Goal: Information Seeking & Learning: Learn about a topic

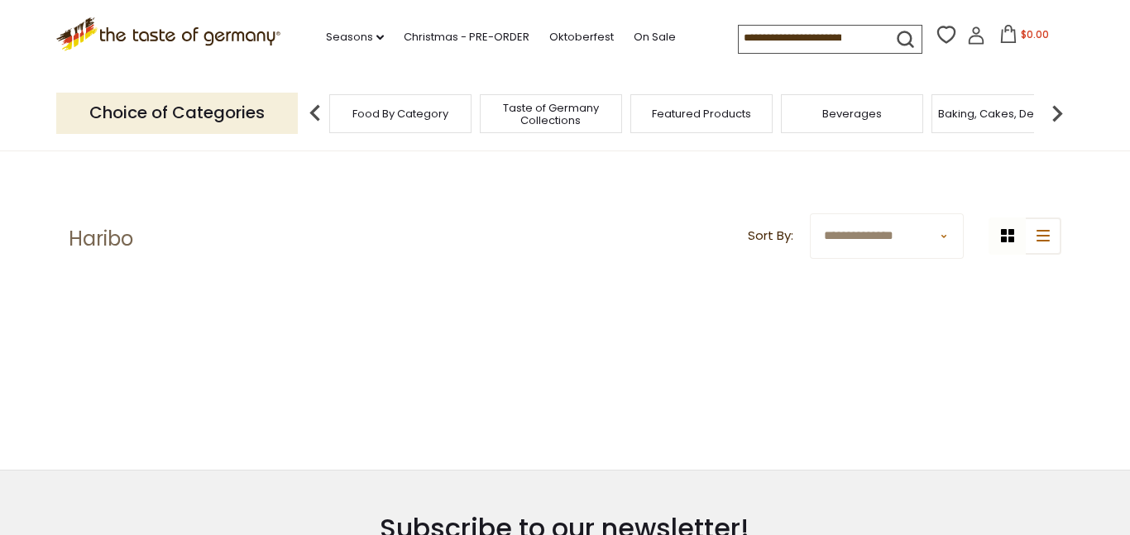
click at [779, 17] on div ".st0{fill:#EDD300;} .st1{fill:#D33E21;} .st0{fill:#EDD300;} .st1{fill:#D33E21;}…" at bounding box center [564, 38] width 1017 height 76
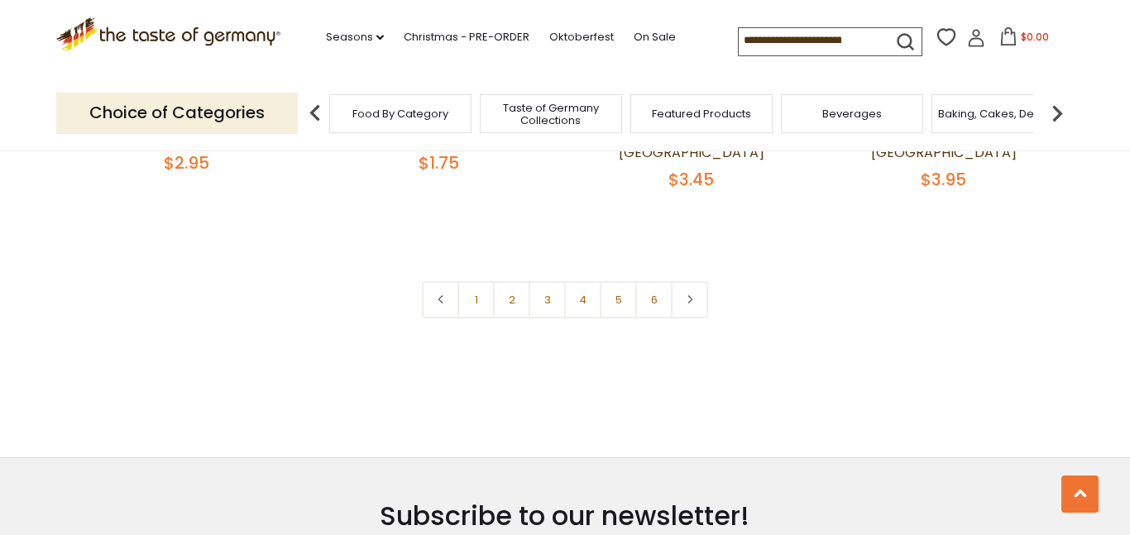
scroll to position [3741, 0]
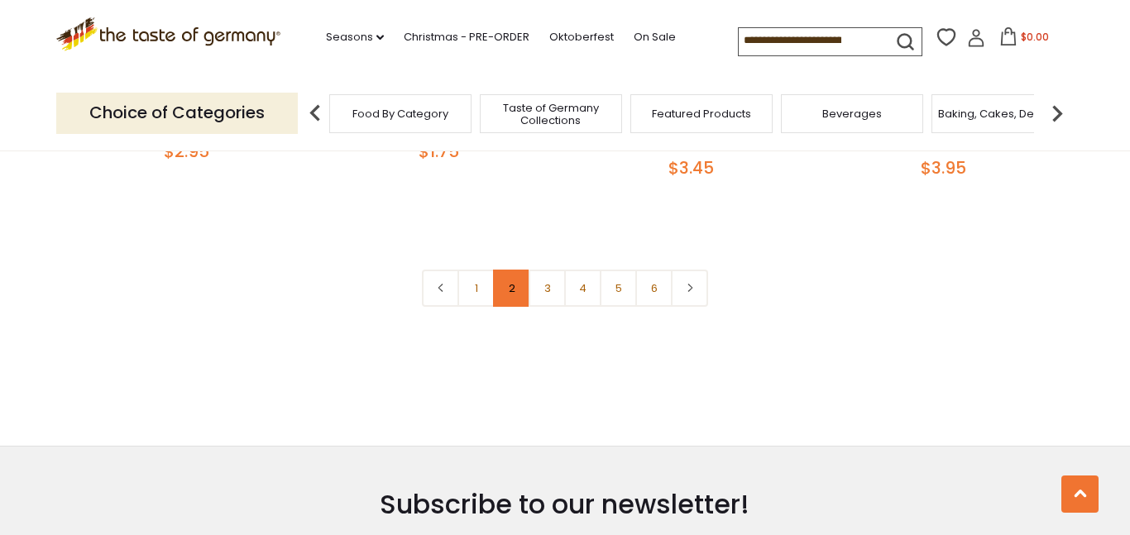
click at [509, 270] on link "2" at bounding box center [511, 288] width 37 height 37
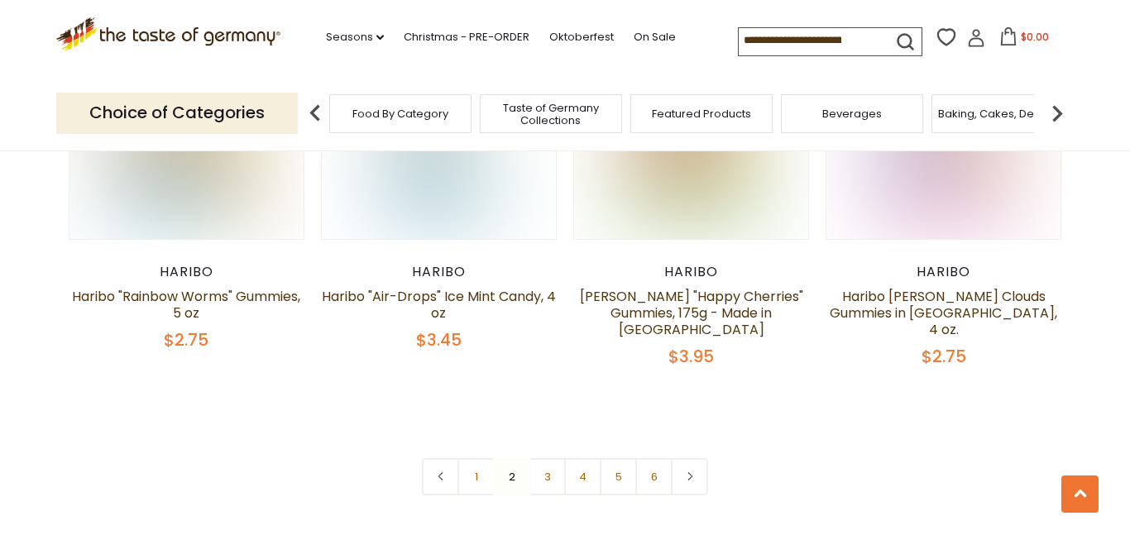
scroll to position [3667, 0]
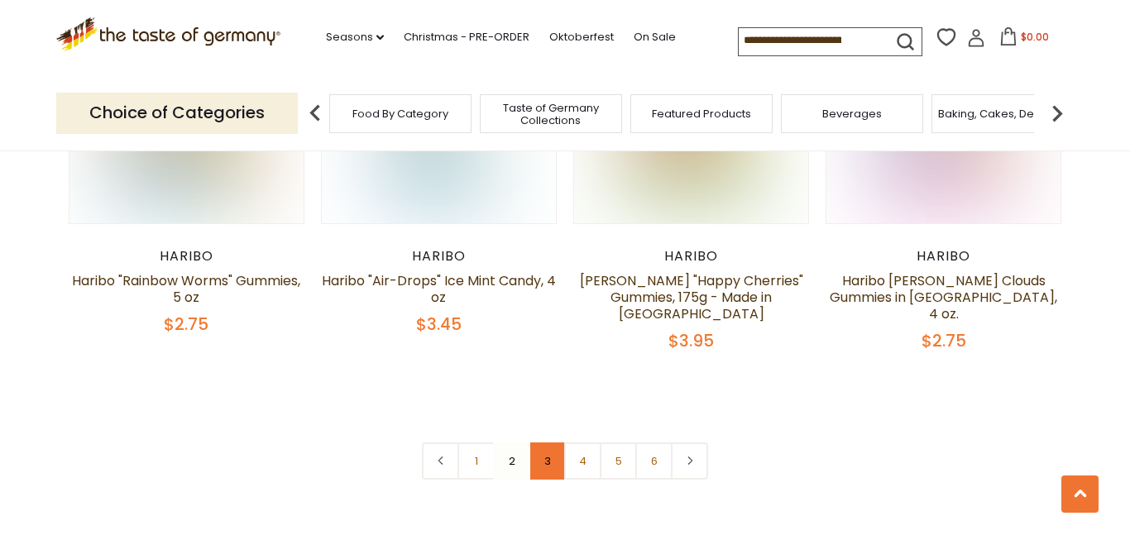
click at [535, 442] on link "3" at bounding box center [546, 460] width 37 height 37
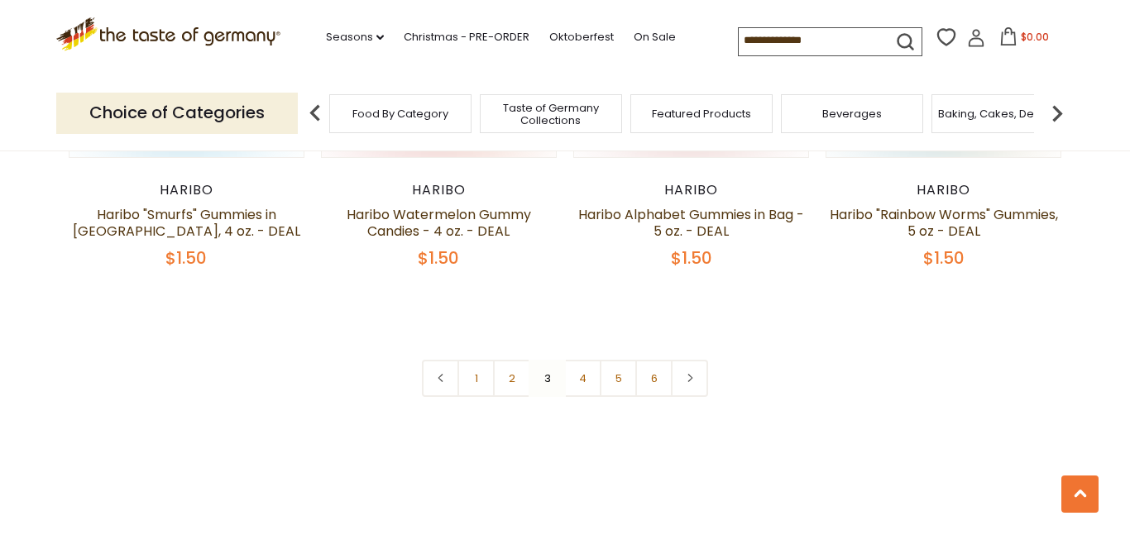
scroll to position [3734, 0]
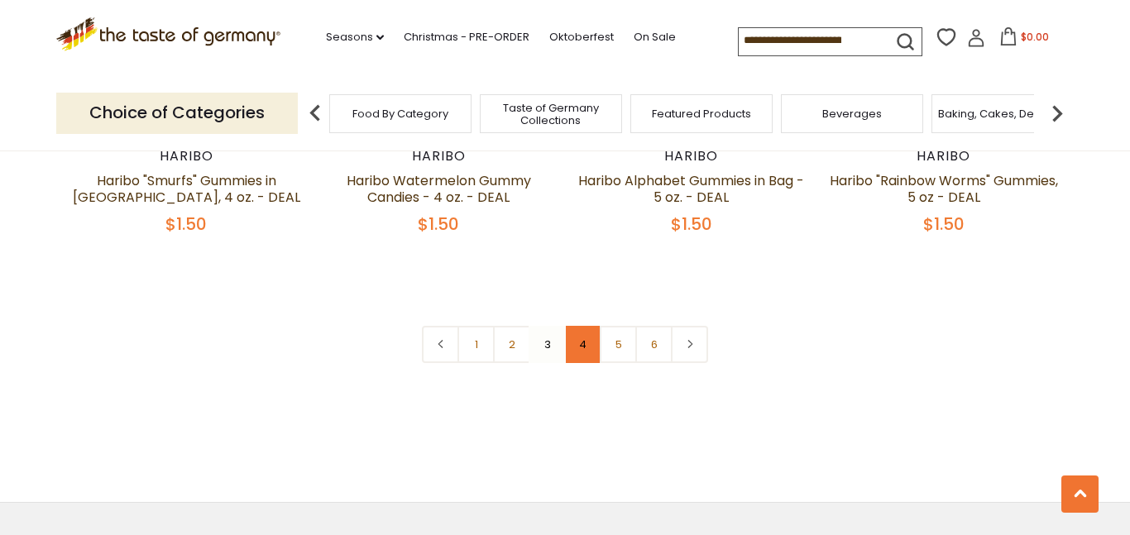
click at [581, 326] on link "4" at bounding box center [582, 344] width 37 height 37
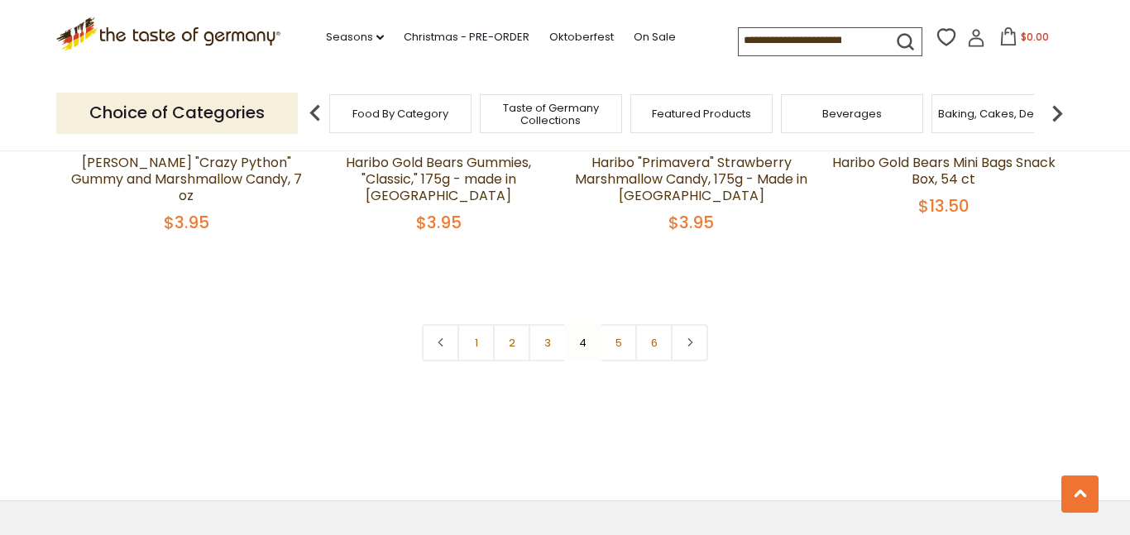
scroll to position [3746, 0]
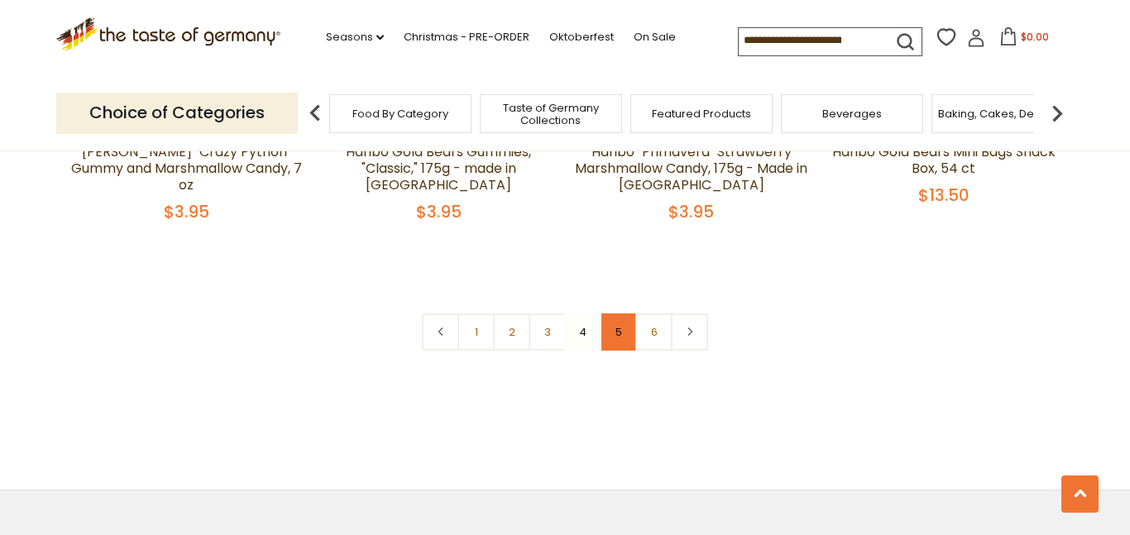
click at [614, 313] on link "5" at bounding box center [618, 331] width 37 height 37
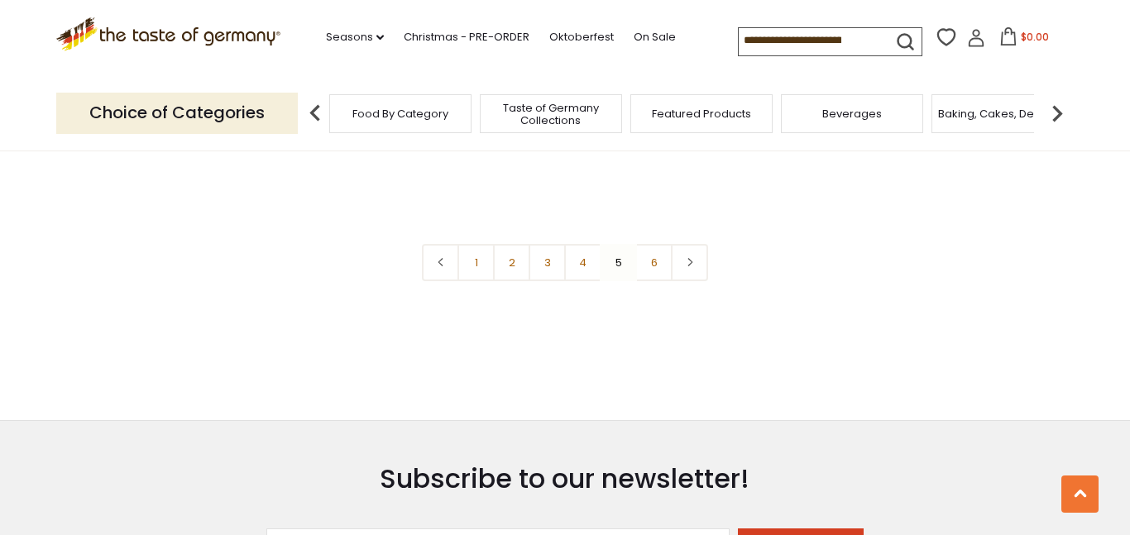
scroll to position [3820, 0]
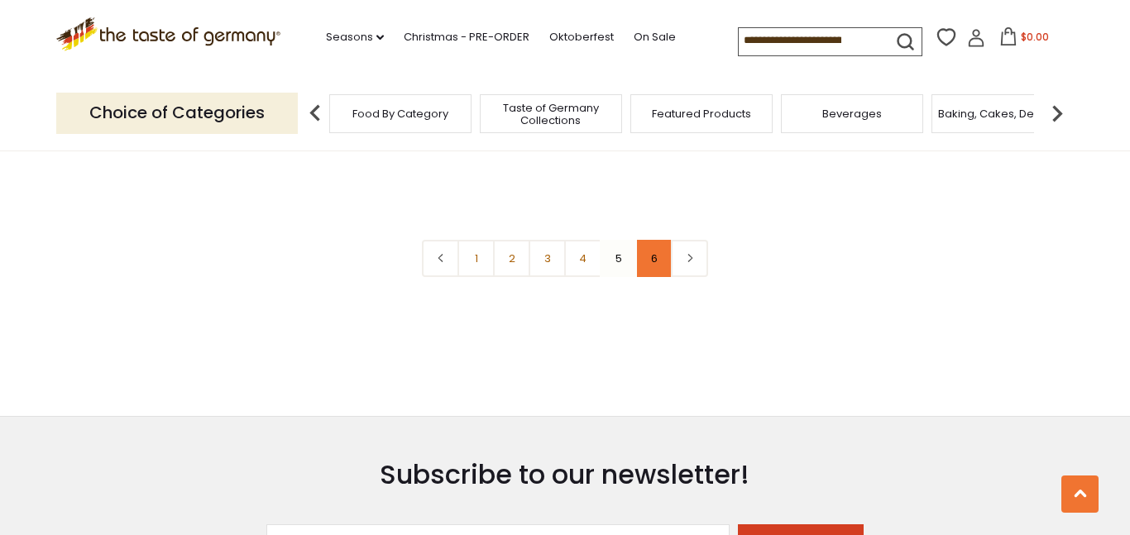
click at [662, 240] on link "6" at bounding box center [653, 258] width 37 height 37
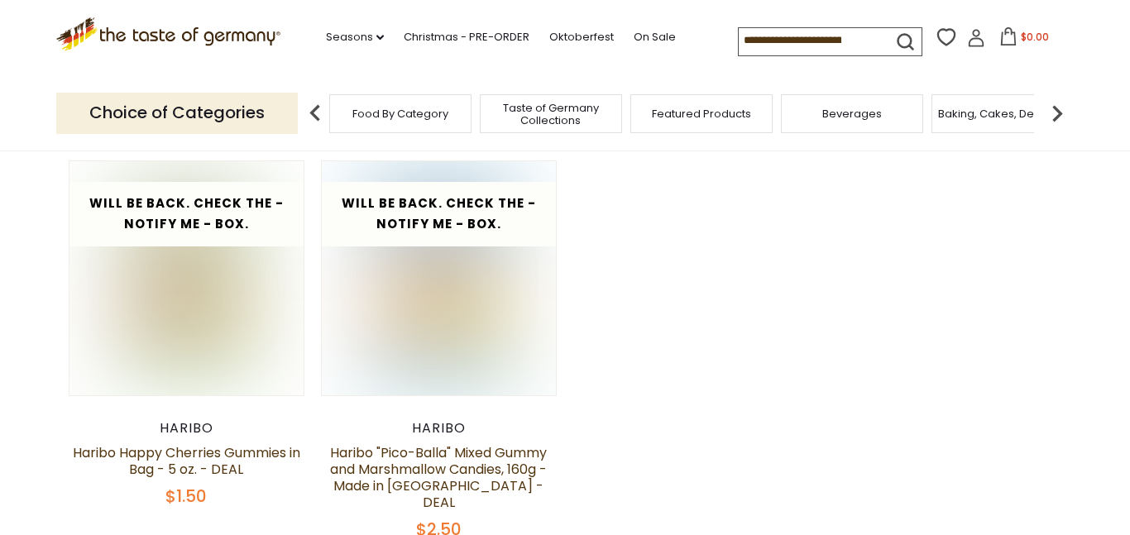
scroll to position [0, 0]
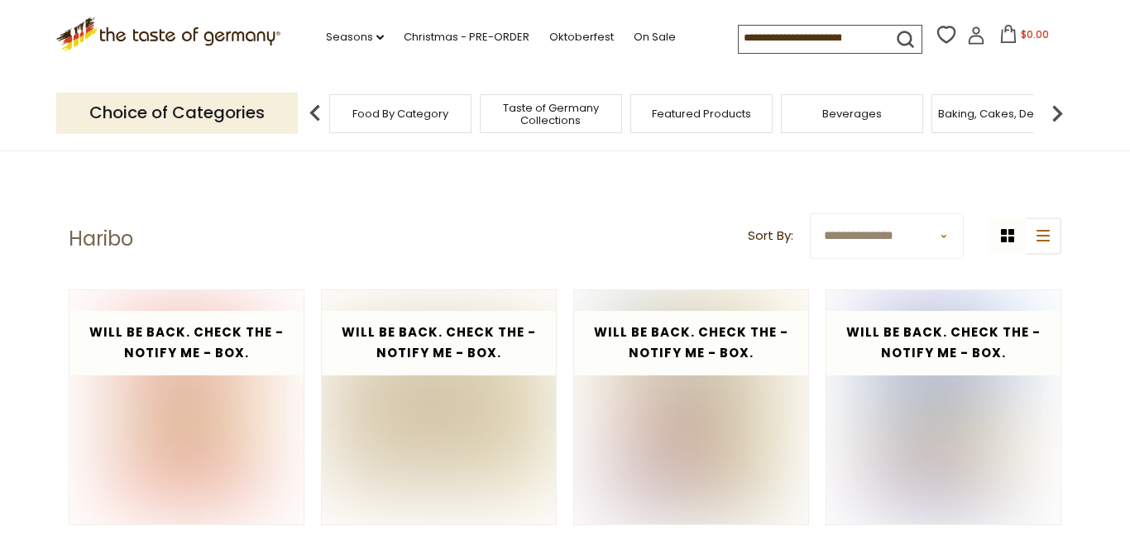
click at [795, 41] on input at bounding box center [809, 37] width 140 height 23
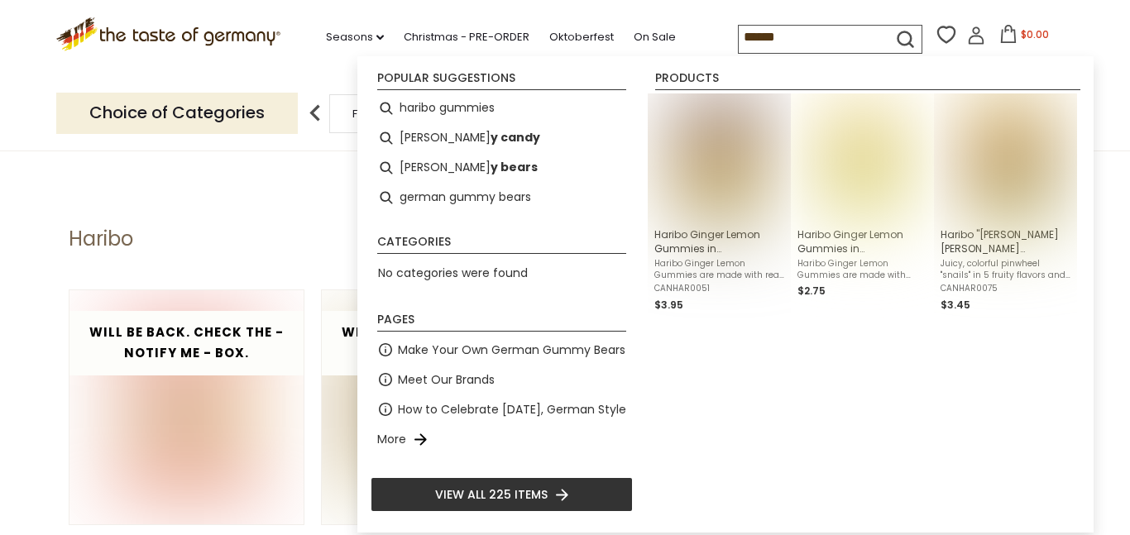
type input "*******"
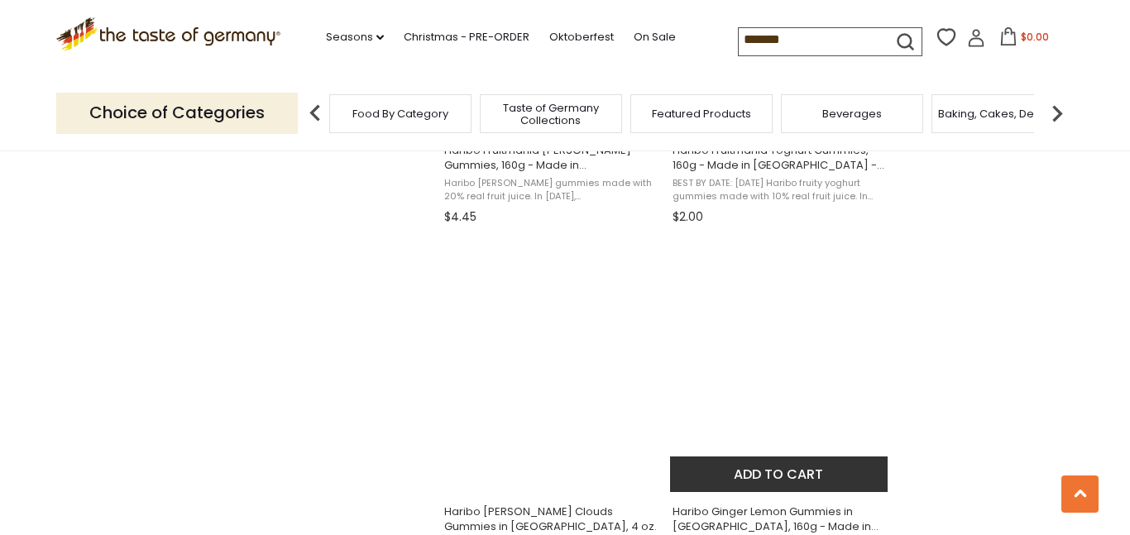
scroll to position [1671, 0]
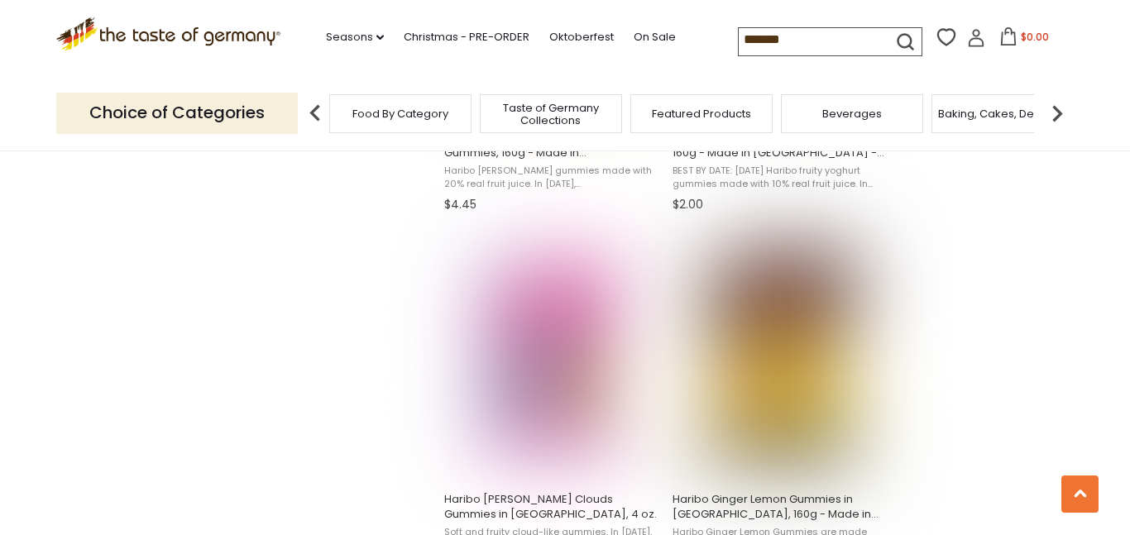
click at [786, 42] on input "*******" at bounding box center [809, 39] width 140 height 23
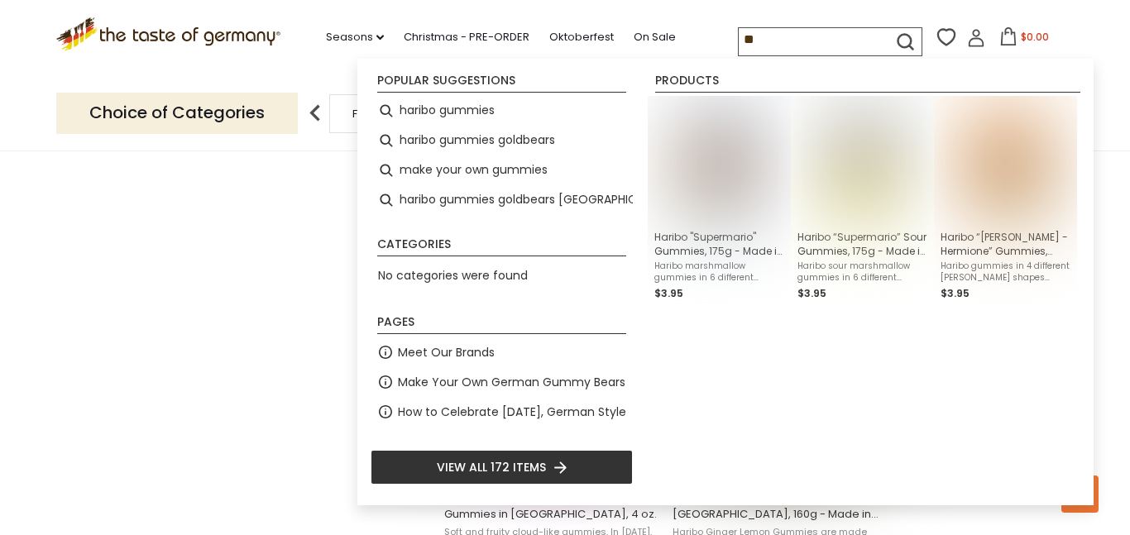
type input "*"
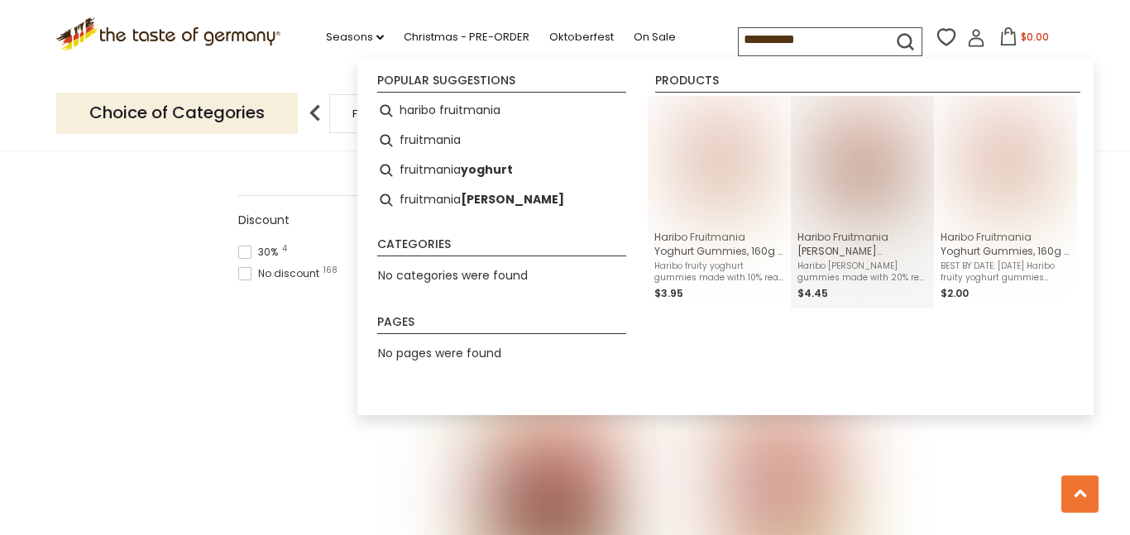
scroll to position [1116, 0]
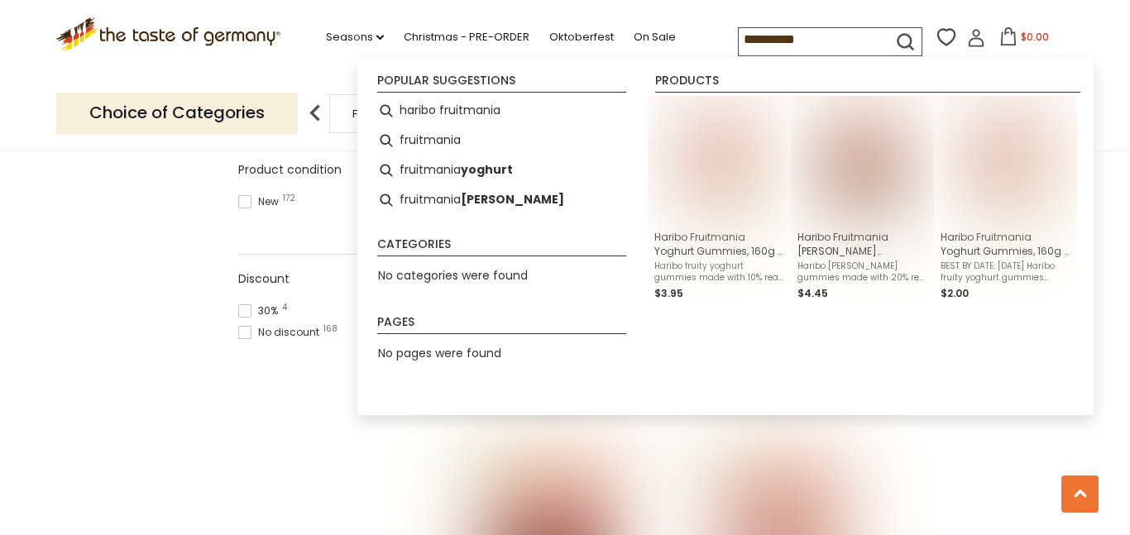
type input "**********"
click at [383, 270] on span "No categories were found" at bounding box center [453, 275] width 150 height 17
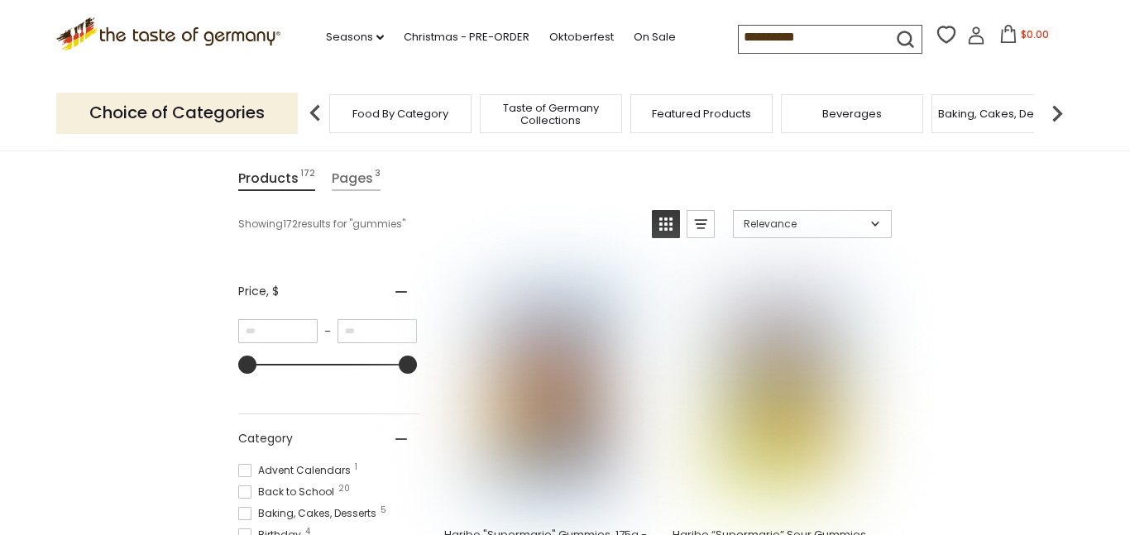
scroll to position [0, 0]
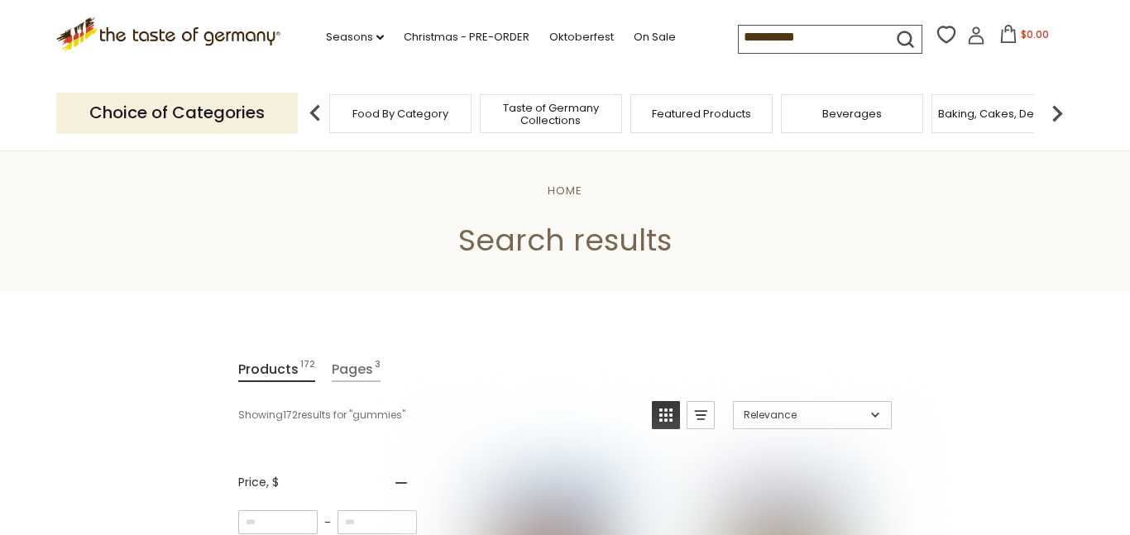
click at [418, 101] on div "Food By Category" at bounding box center [400, 113] width 142 height 39
click at [425, 109] on span "Food By Category" at bounding box center [400, 114] width 96 height 12
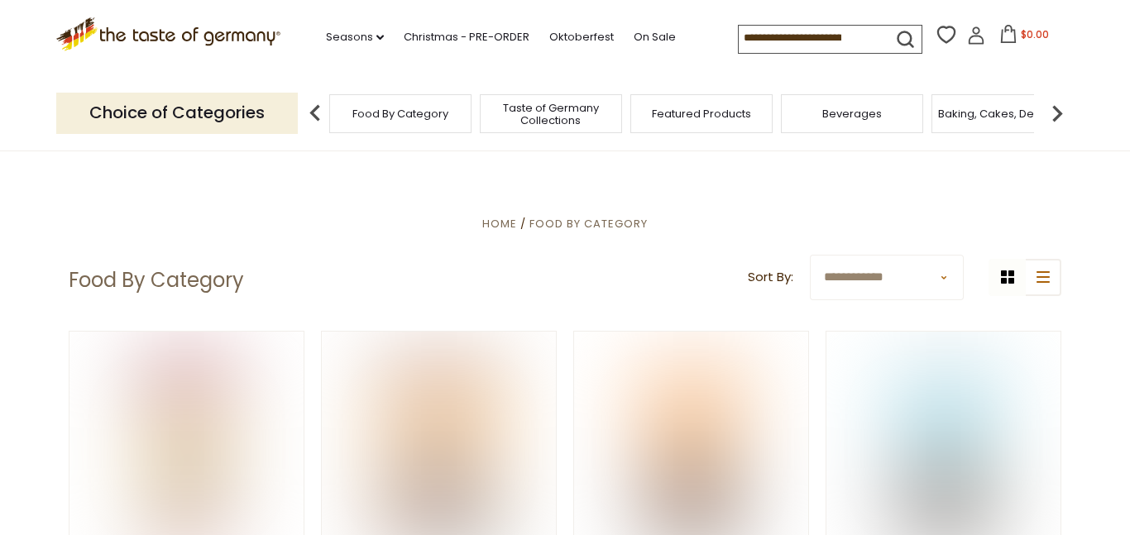
click at [1049, 110] on img at bounding box center [1056, 113] width 33 height 33
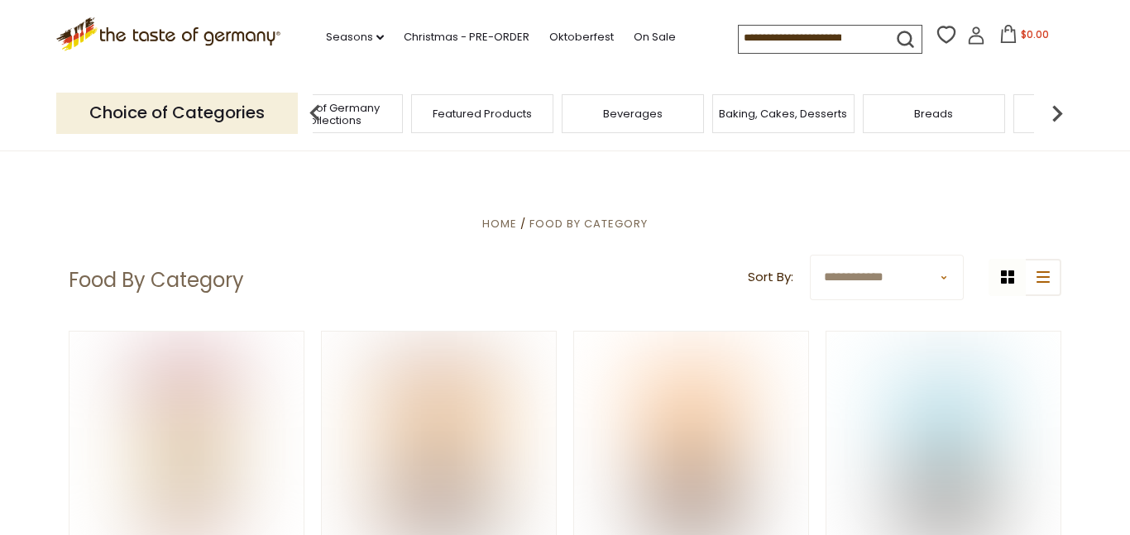
click at [1049, 110] on img at bounding box center [1056, 113] width 33 height 33
click at [1049, 109] on img at bounding box center [1056, 113] width 33 height 33
click at [936, 120] on div "Cookies" at bounding box center [947, 113] width 142 height 39
click at [973, 113] on div "Cookies" at bounding box center [947, 113] width 142 height 39
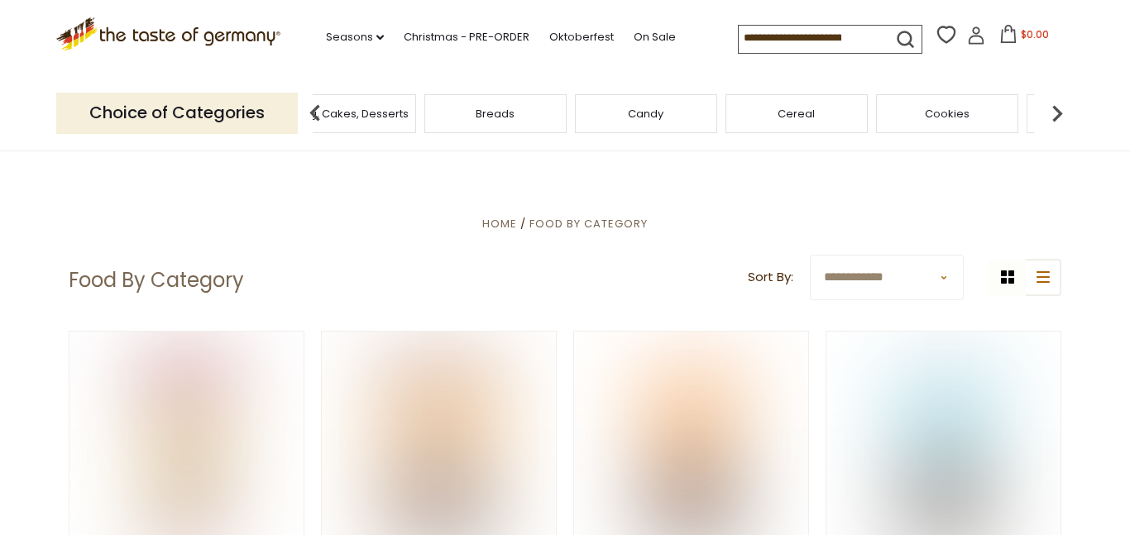
click at [968, 112] on div "Cookies" at bounding box center [947, 113] width 142 height 39
click at [956, 112] on span "Cookies" at bounding box center [947, 114] width 45 height 12
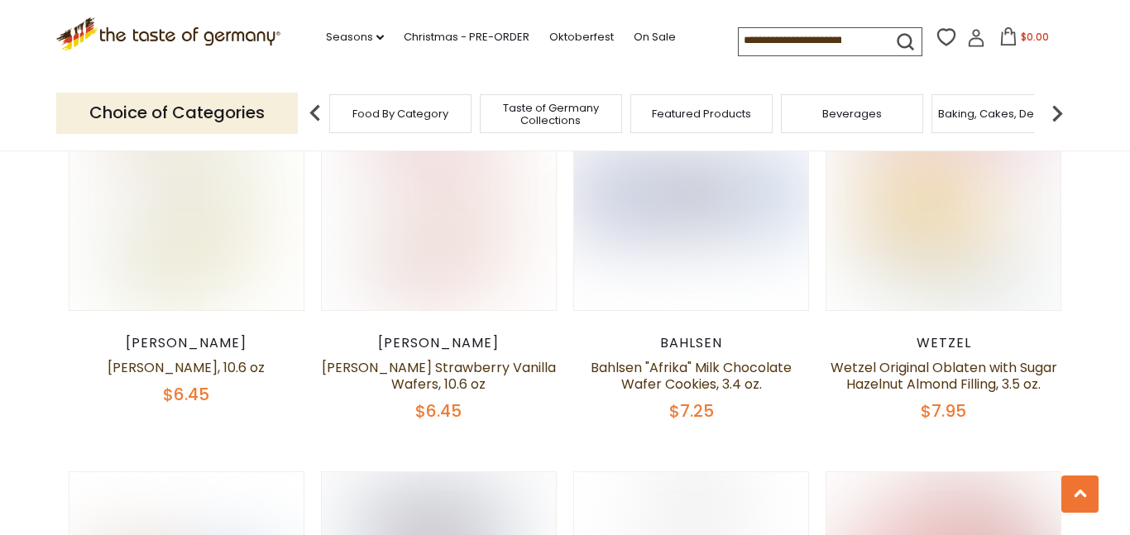
scroll to position [1701, 0]
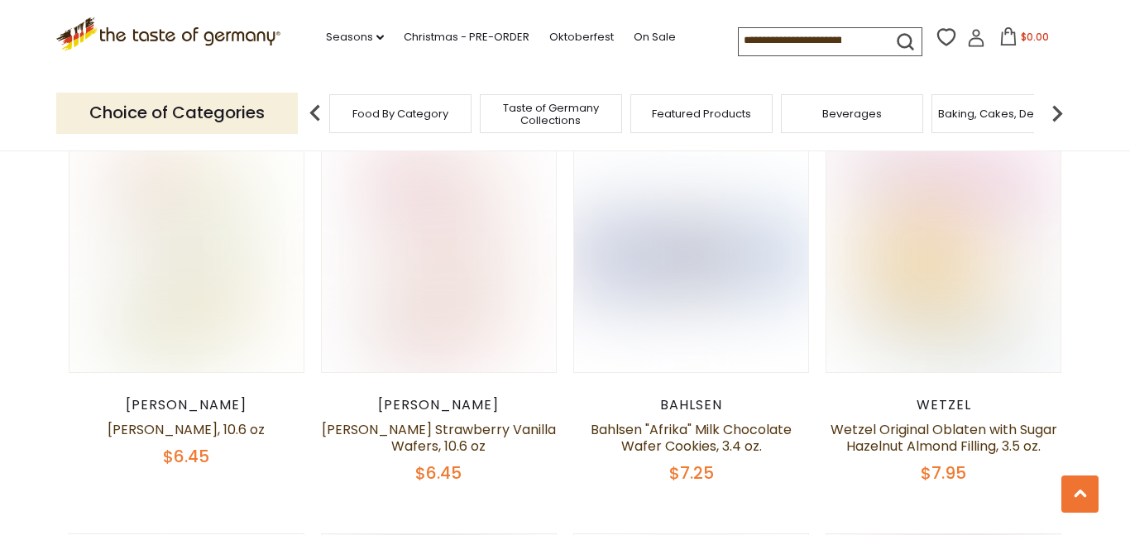
click at [866, 108] on span "Beverages" at bounding box center [852, 114] width 60 height 12
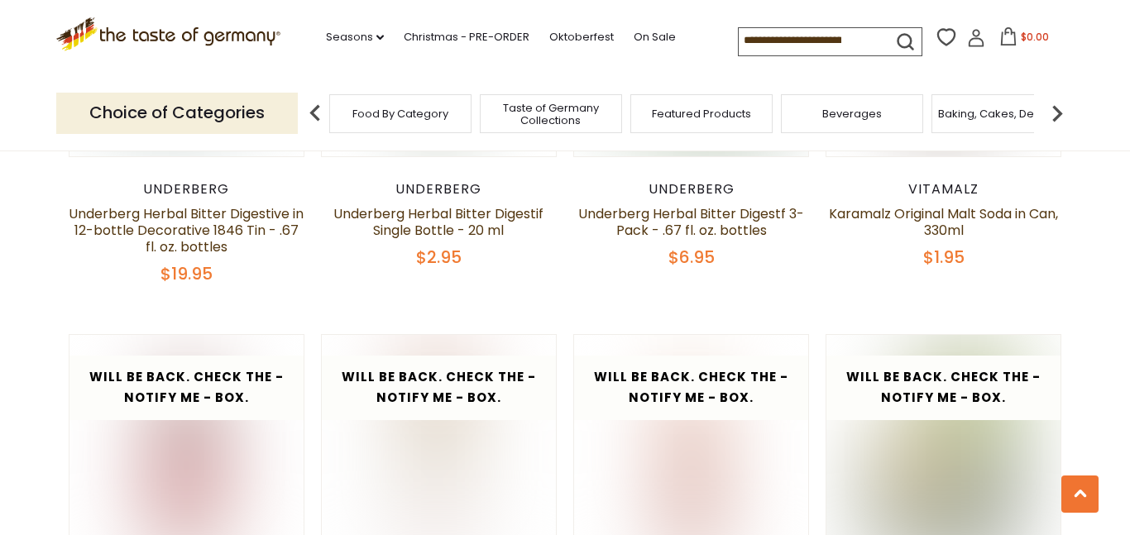
scroll to position [2718, 0]
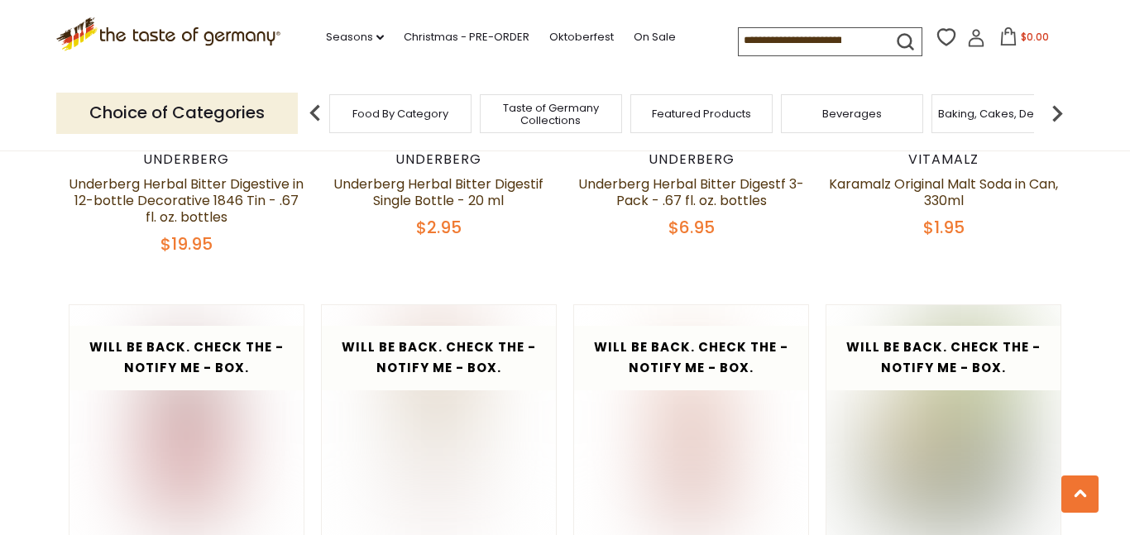
click at [811, 39] on input at bounding box center [809, 39] width 140 height 23
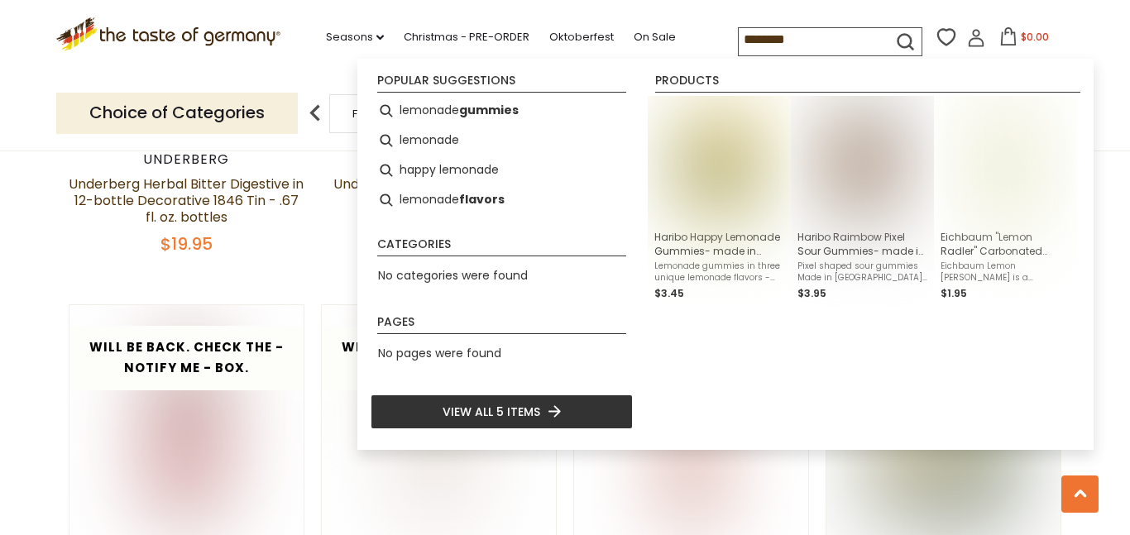
click at [762, 34] on input "********" at bounding box center [809, 39] width 140 height 23
type input "*"
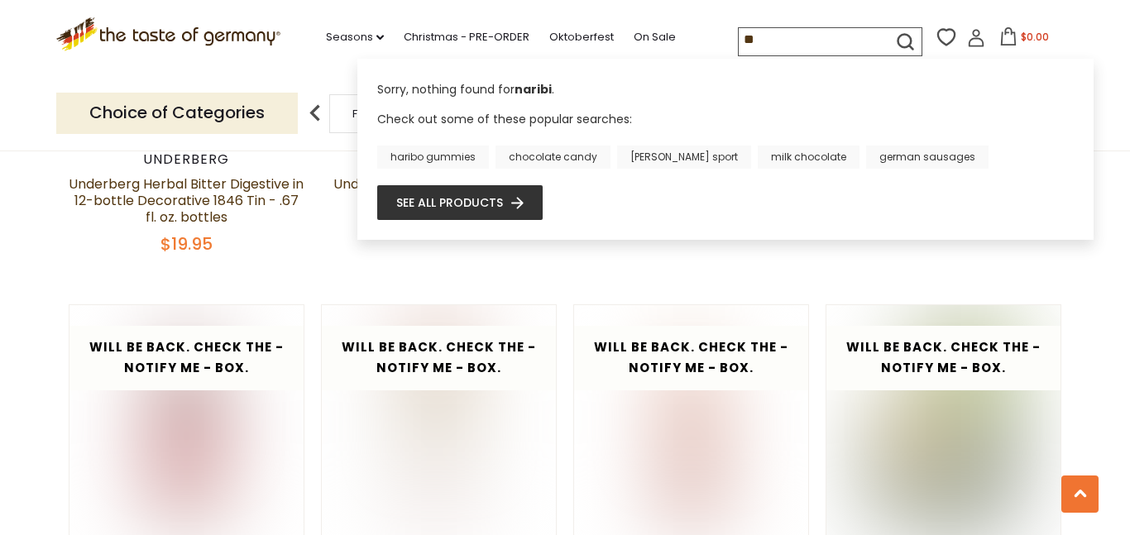
type input "*"
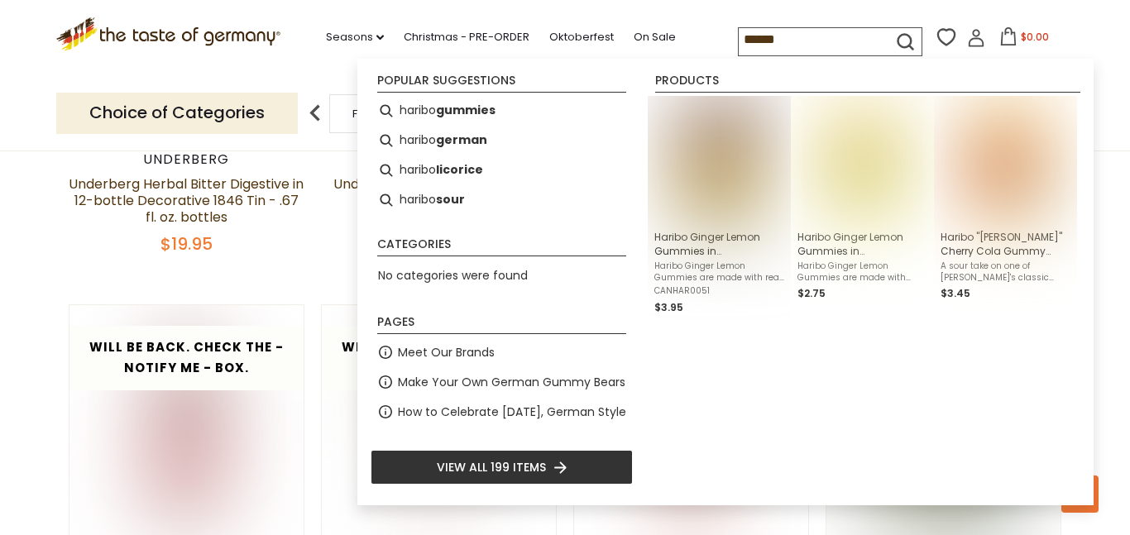
type input "******"
click at [894, 41] on icon "submit" at bounding box center [905, 42] width 22 height 22
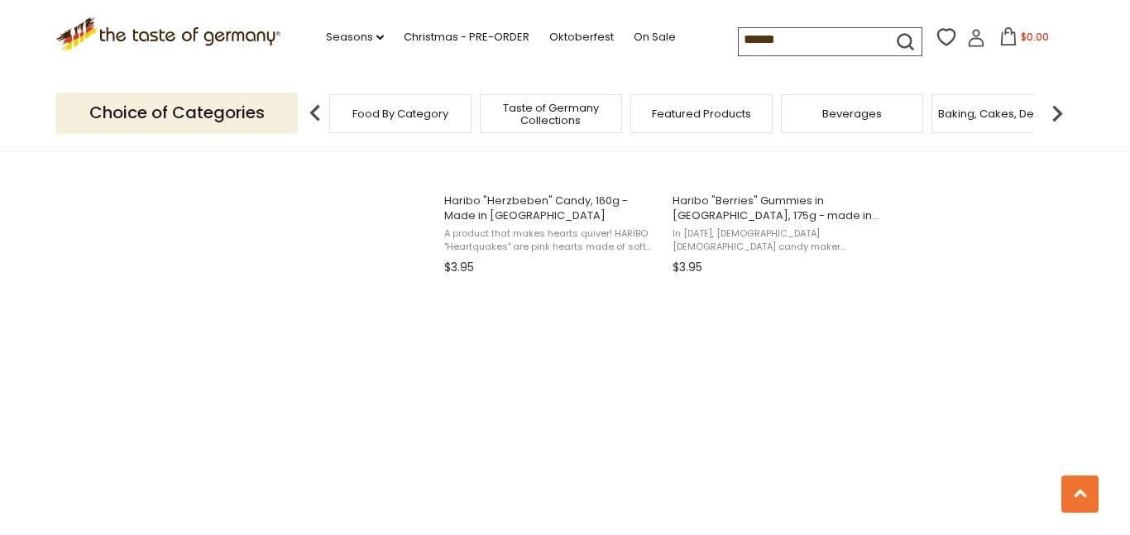
scroll to position [1383, 0]
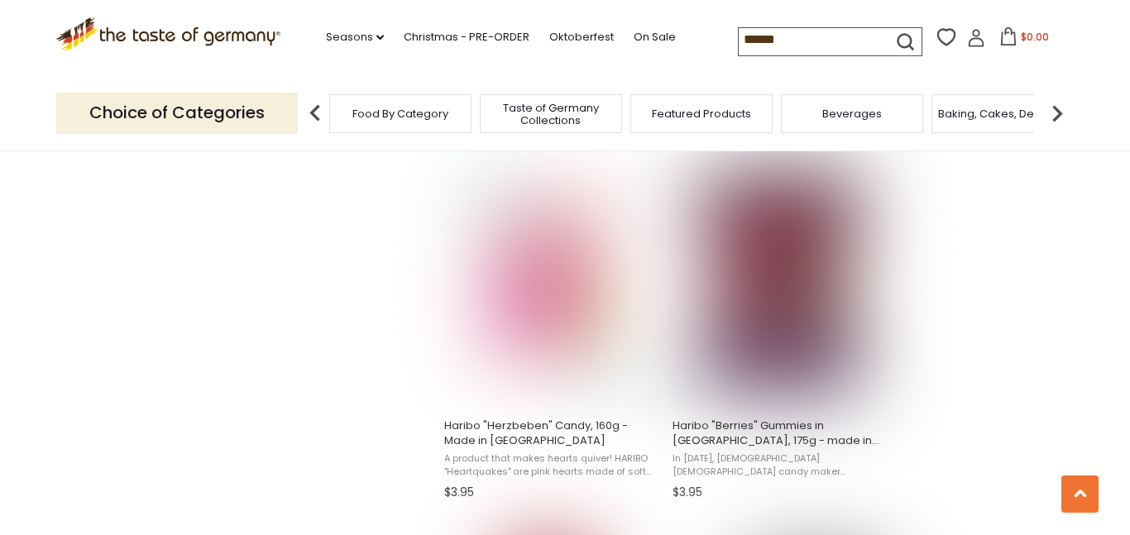
click at [768, 50] on input "******" at bounding box center [809, 39] width 140 height 23
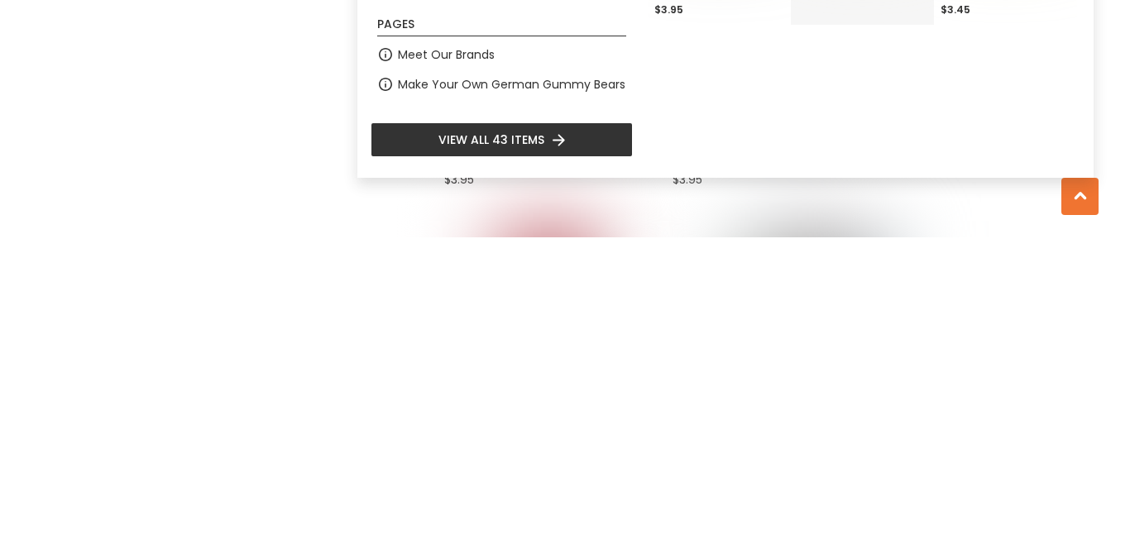
scroll to position [1402, 0]
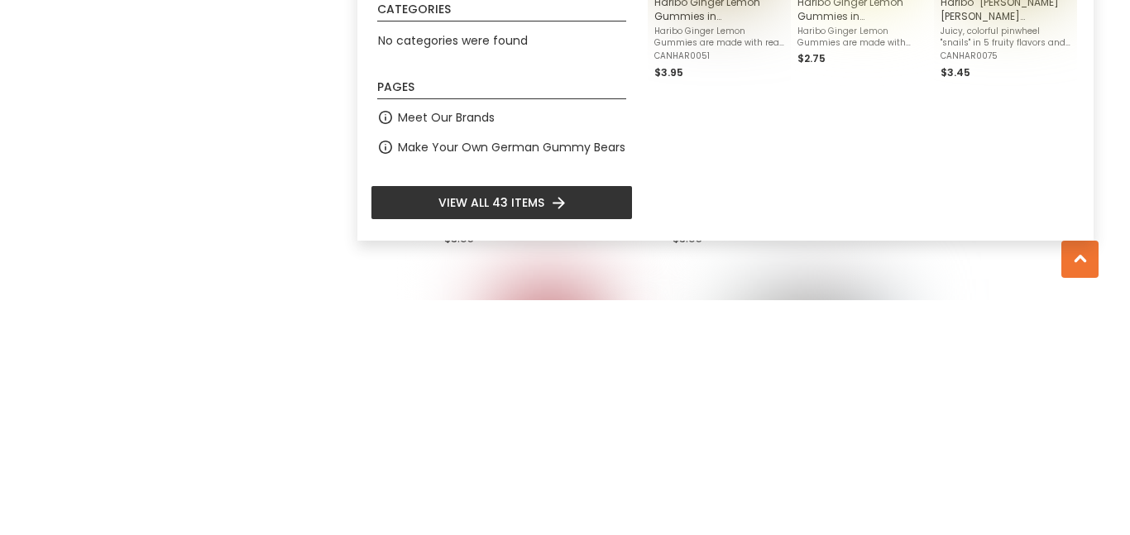
type input "**********"
click at [606, 444] on li "View all 43 items" at bounding box center [502, 437] width 262 height 35
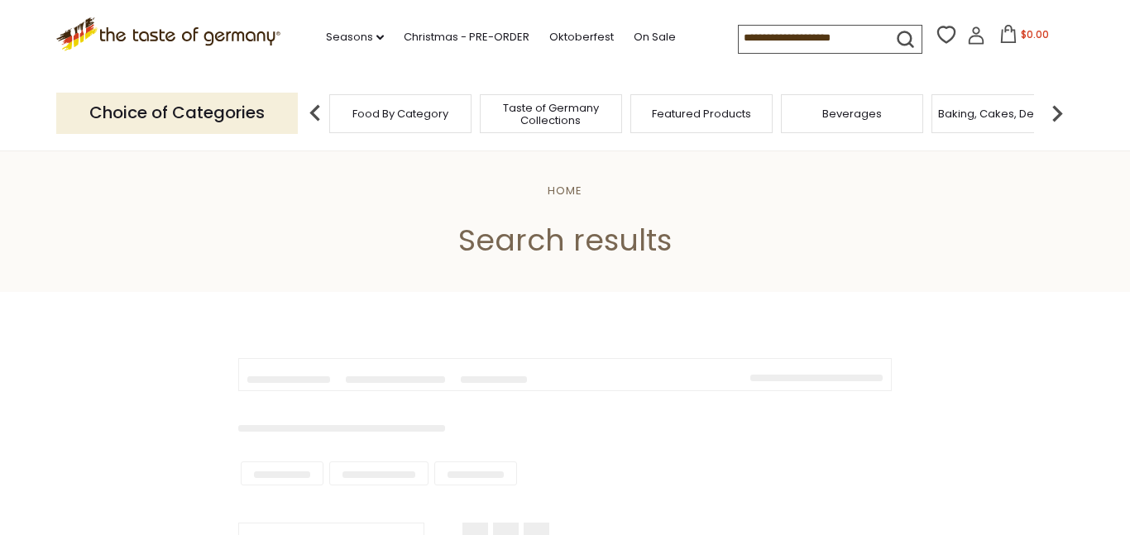
type input "**********"
type input "*******"
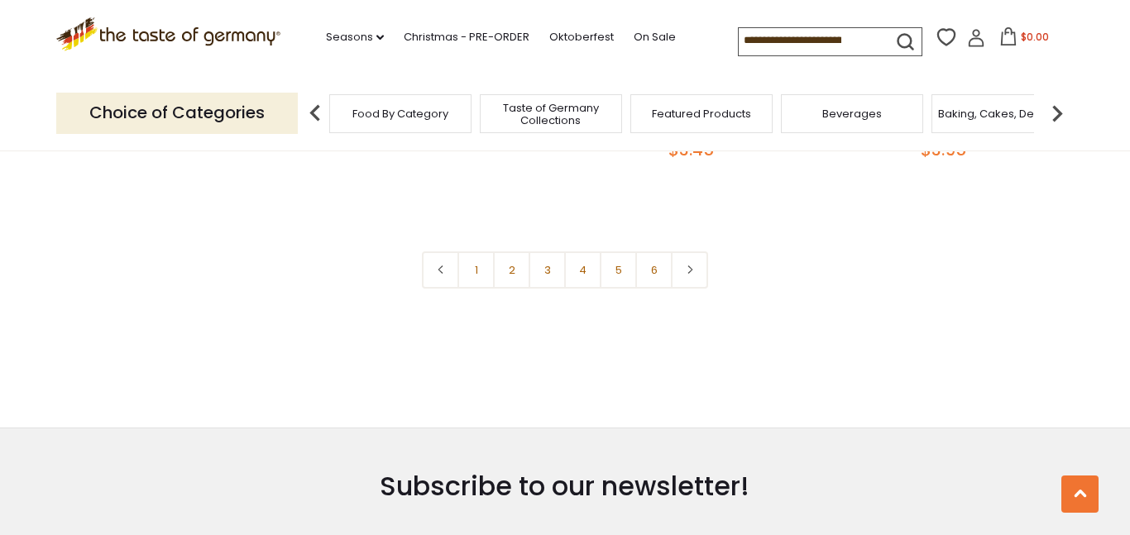
scroll to position [3753, 0]
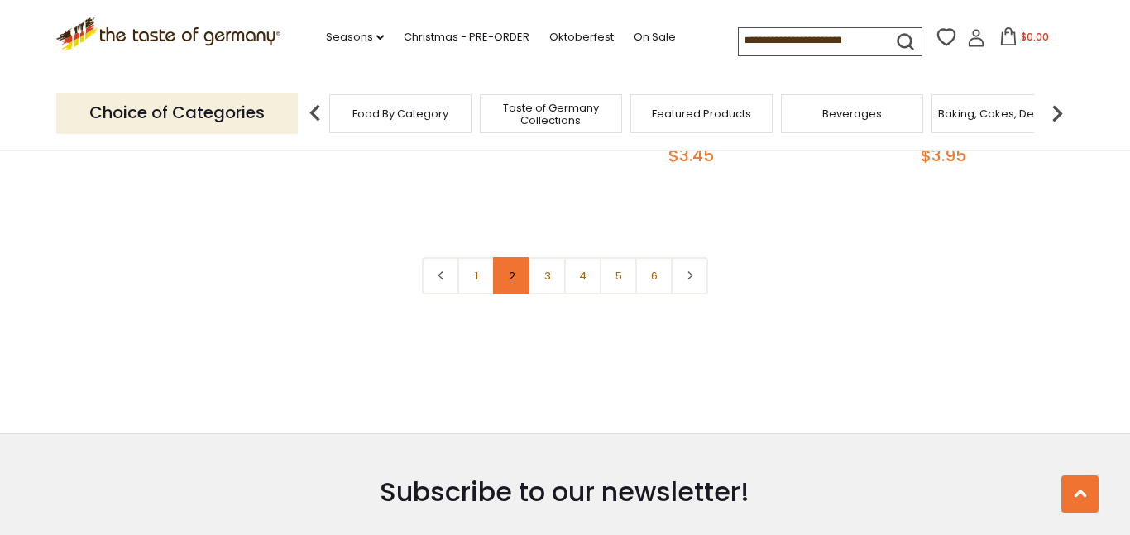
click at [514, 257] on link "2" at bounding box center [511, 275] width 37 height 37
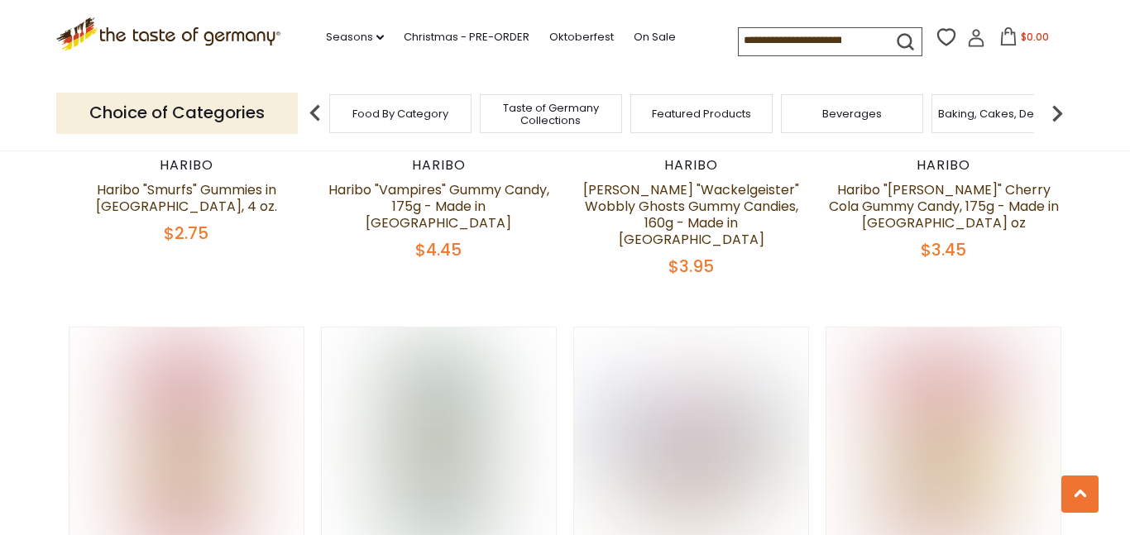
scroll to position [2109, 0]
click at [0, 175] on section "**********" at bounding box center [565, 107] width 1130 height 4138
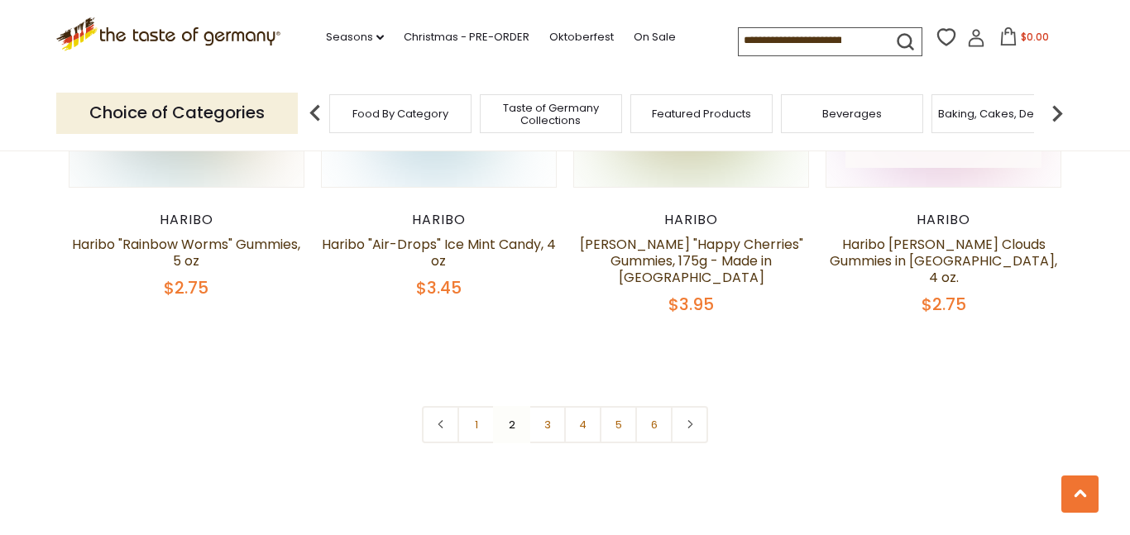
scroll to position [3706, 0]
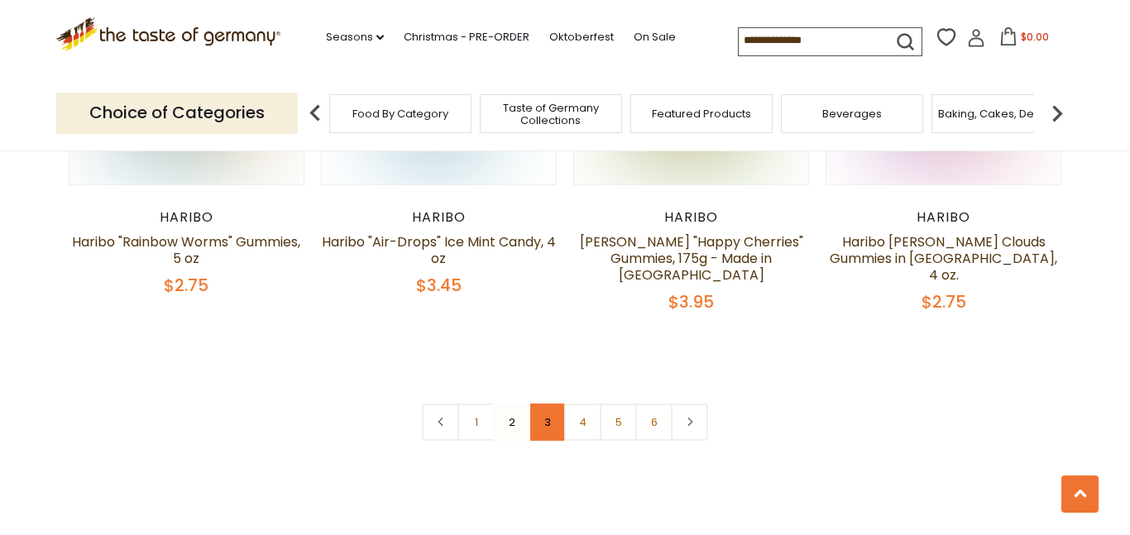
click at [534, 404] on link "3" at bounding box center [546, 422] width 37 height 37
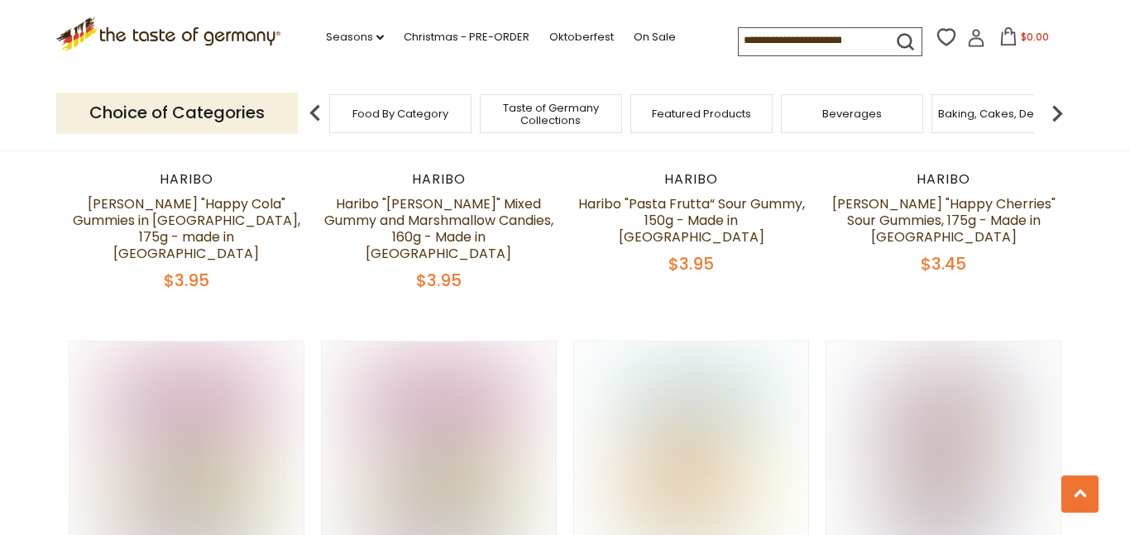
scroll to position [2794, 0]
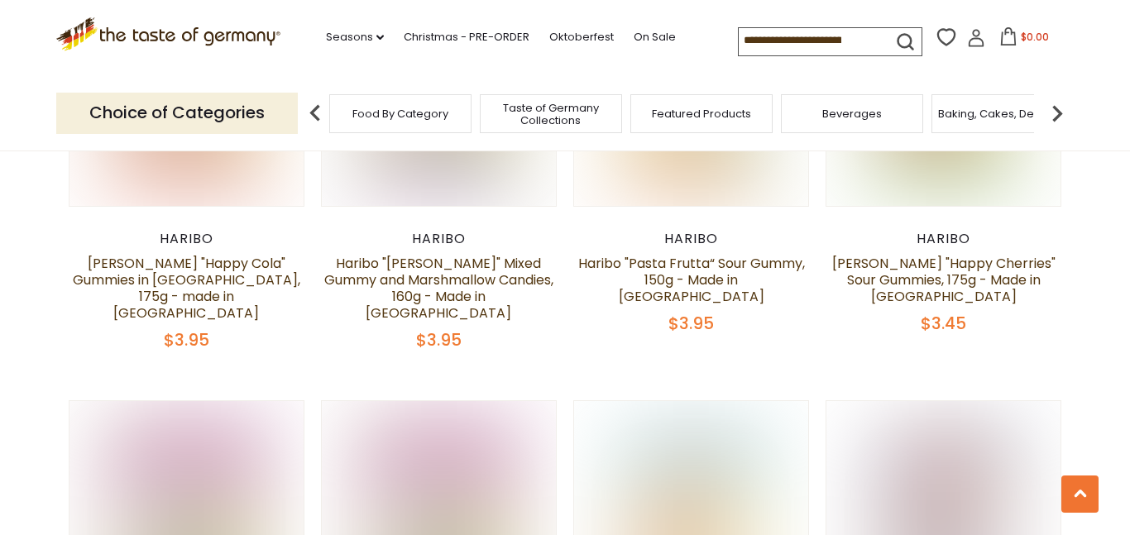
click at [835, 33] on input at bounding box center [809, 39] width 140 height 23
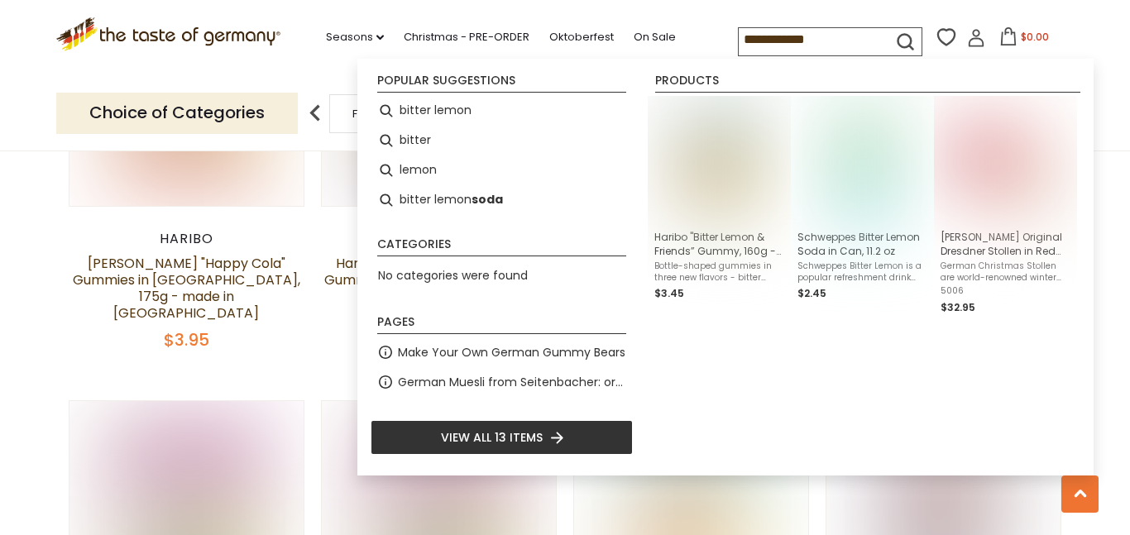
type input "**********"
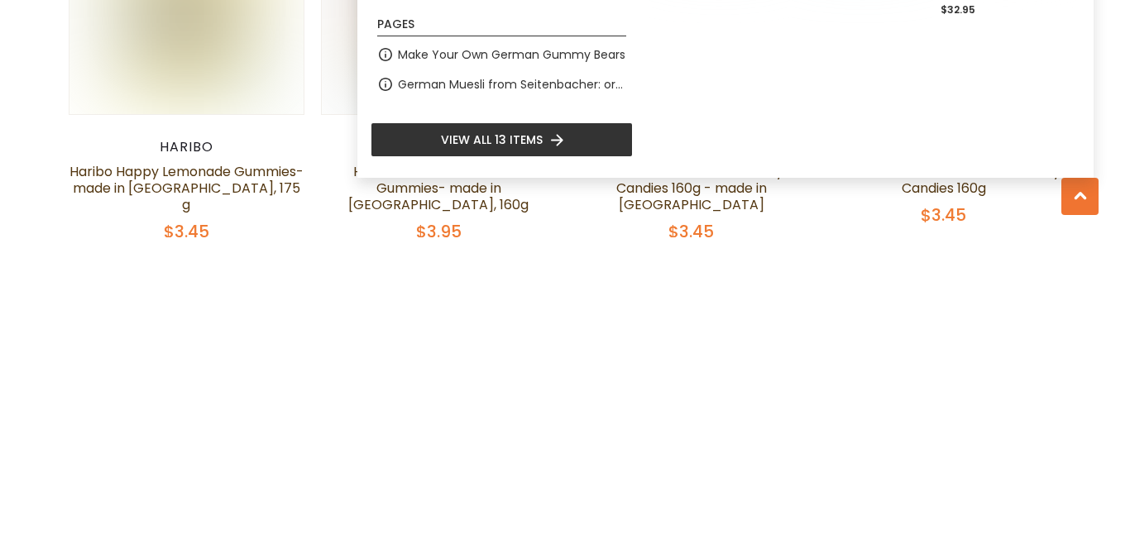
scroll to position [942, 0]
